Goal: Information Seeking & Learning: Learn about a topic

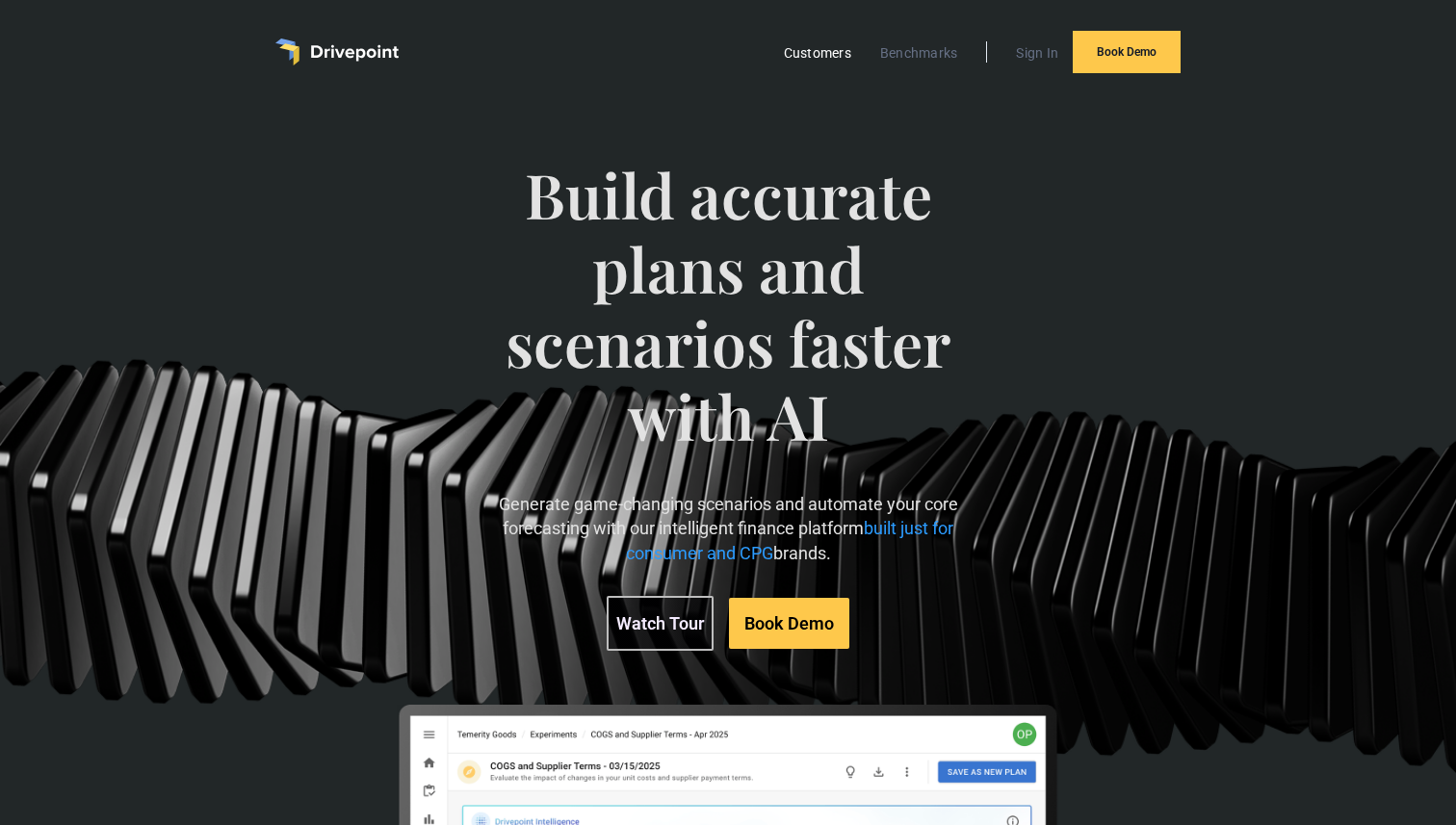
click at [820, 53] on link "Customers" at bounding box center [818, 52] width 87 height 25
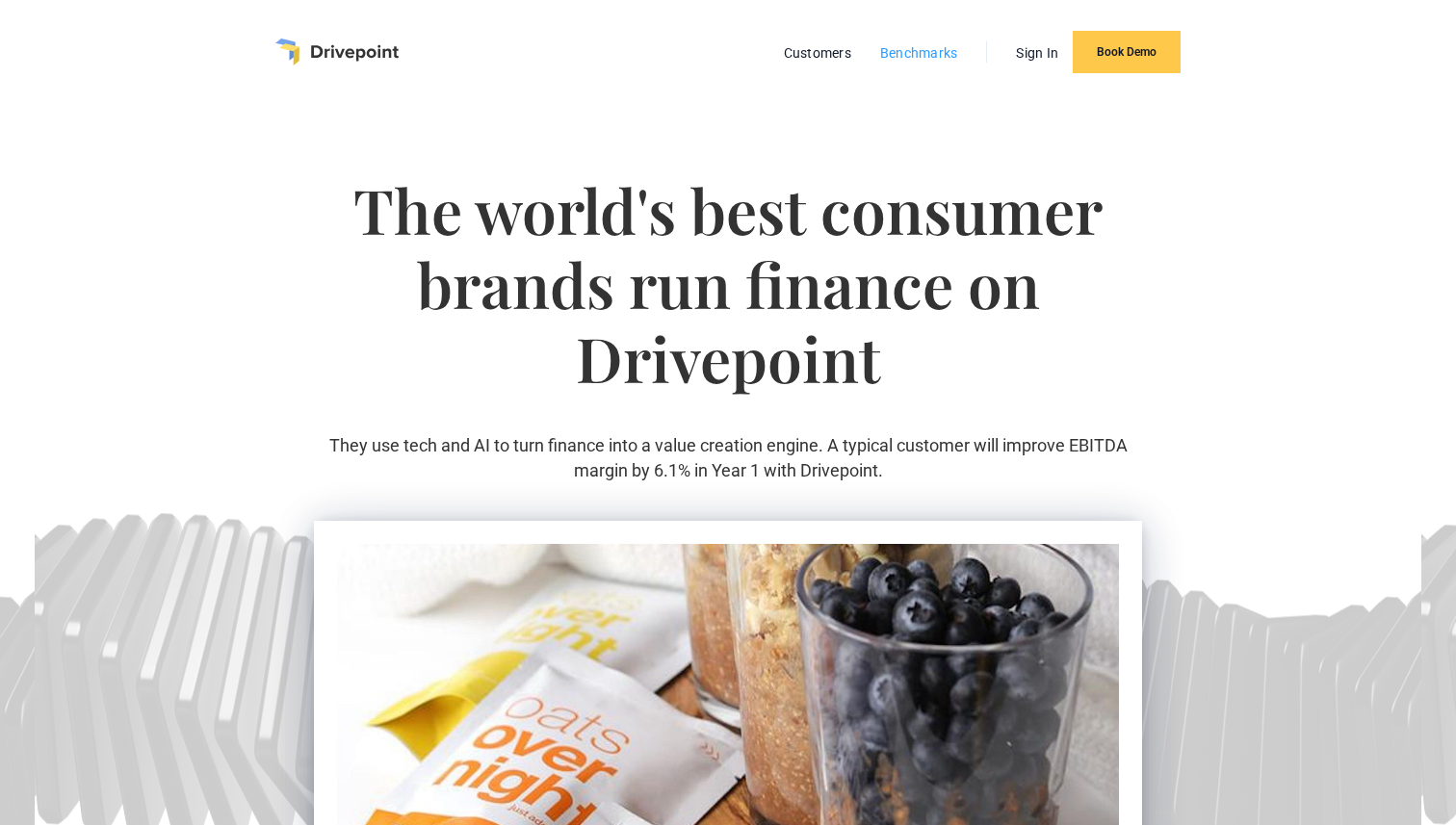
click at [911, 55] on link "Benchmarks" at bounding box center [919, 52] width 97 height 25
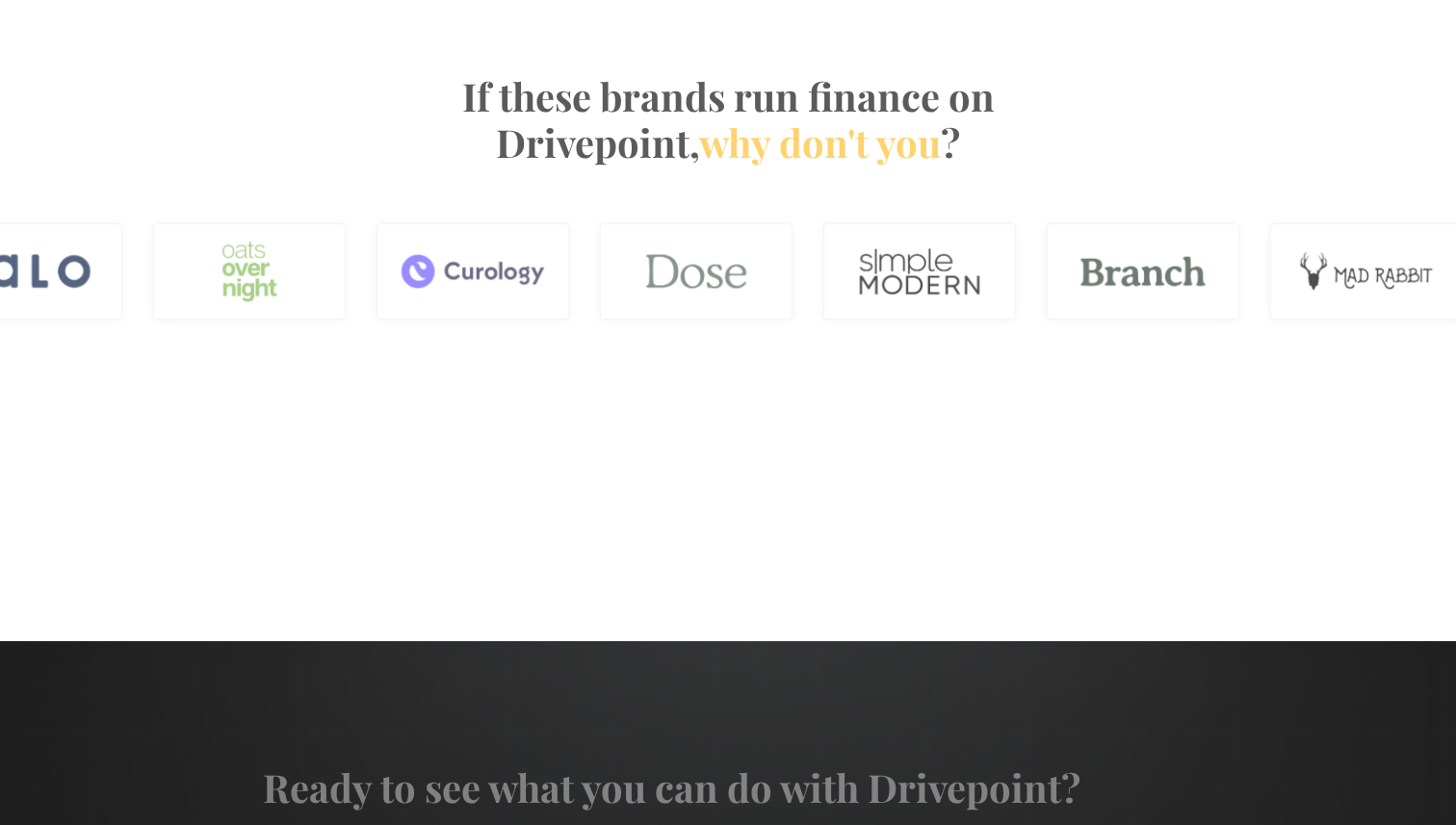
scroll to position [2420, 0]
